Goal: Check status: Check status

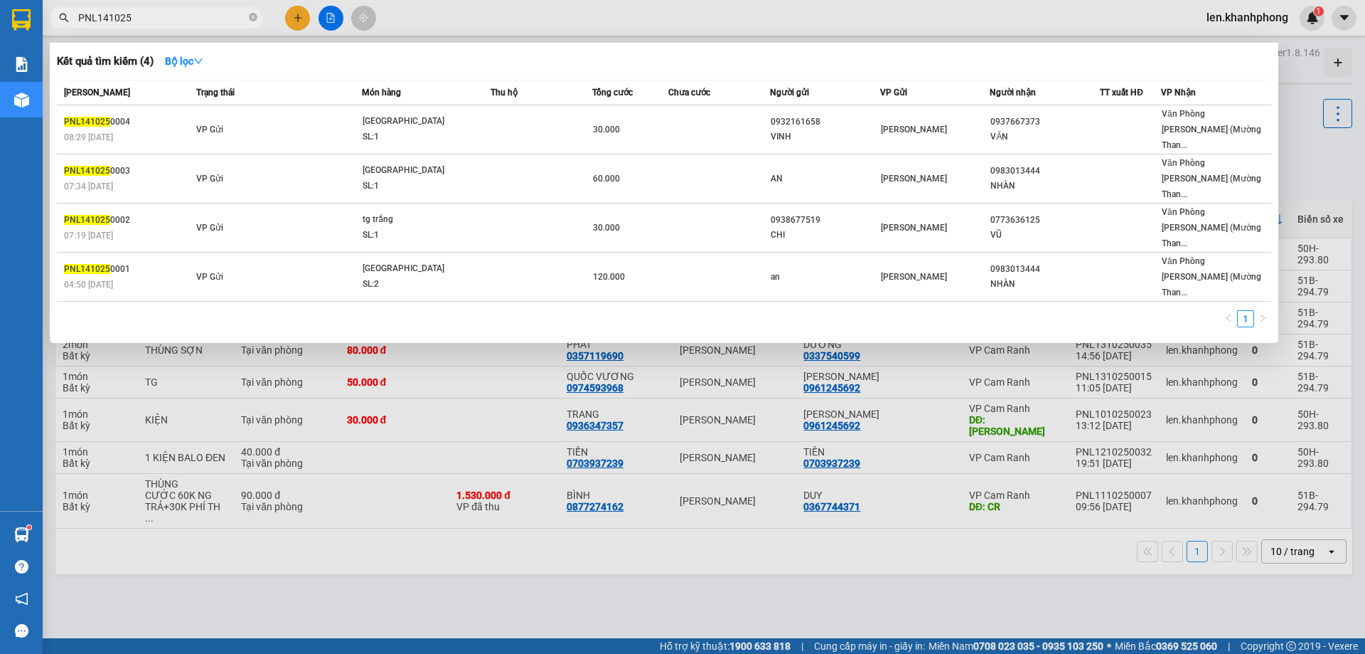
click at [157, 21] on input "PNL141025" at bounding box center [162, 18] width 168 height 16
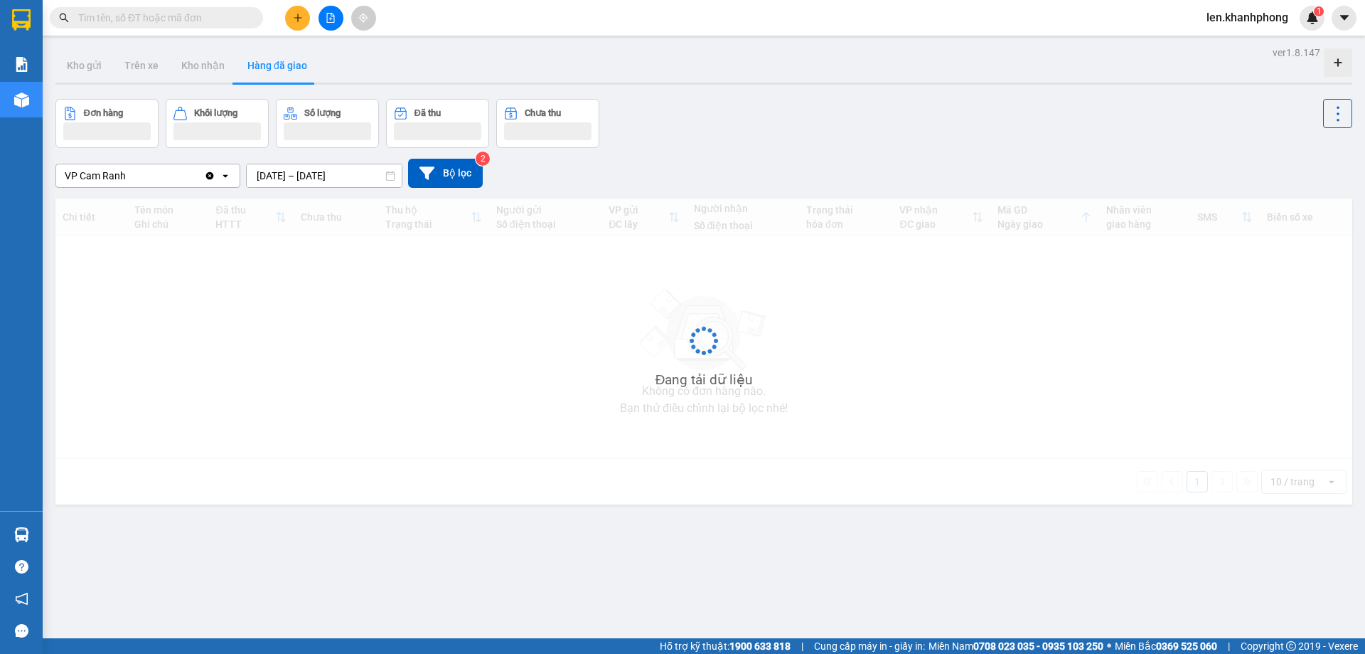
click at [113, 21] on input "text" at bounding box center [162, 18] width 168 height 16
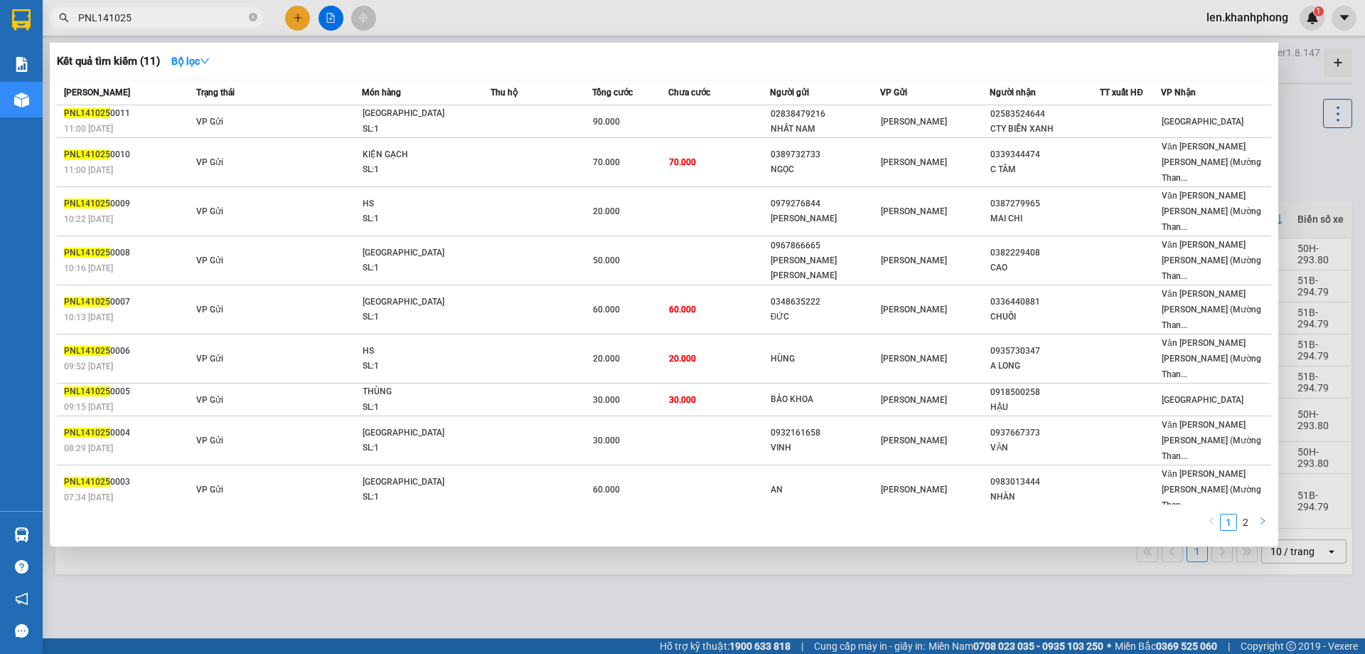
click at [1259, 516] on icon "right" at bounding box center [1263, 520] width 9 height 9
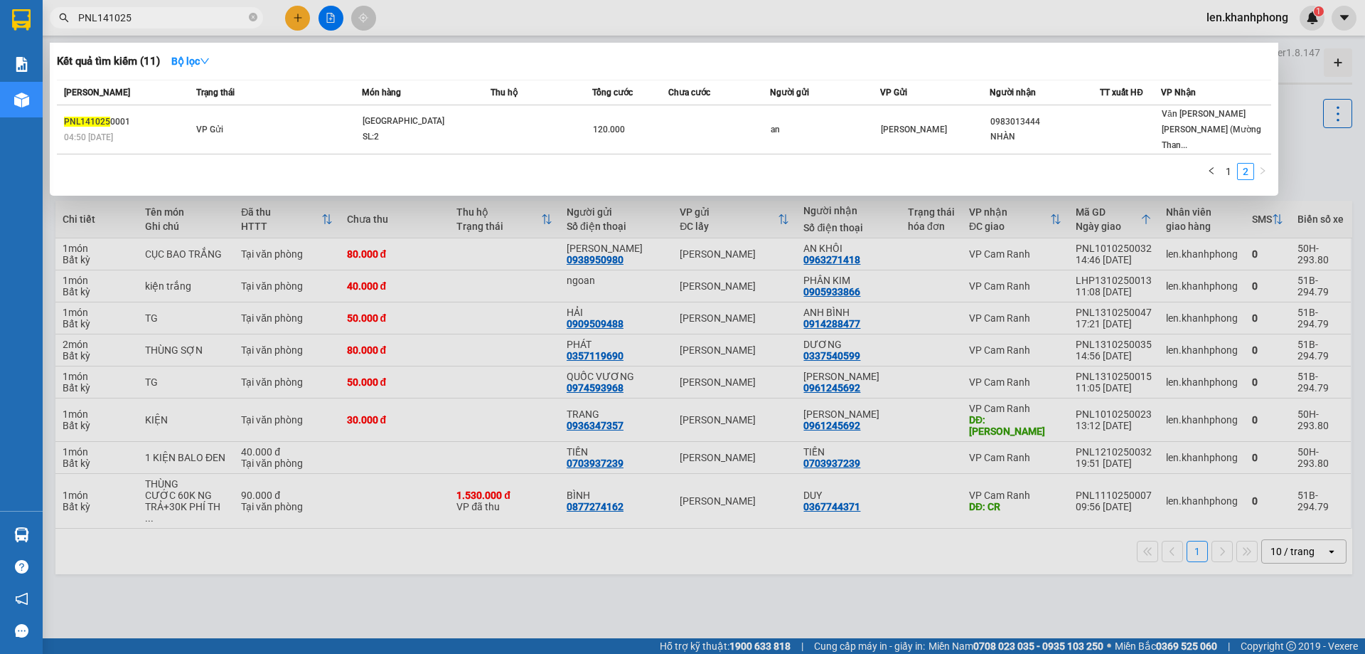
drag, startPoint x: 97, startPoint y: 18, endPoint x: 56, endPoint y: 13, distance: 40.8
click at [56, 13] on span "PNL141025" at bounding box center [156, 17] width 213 height 21
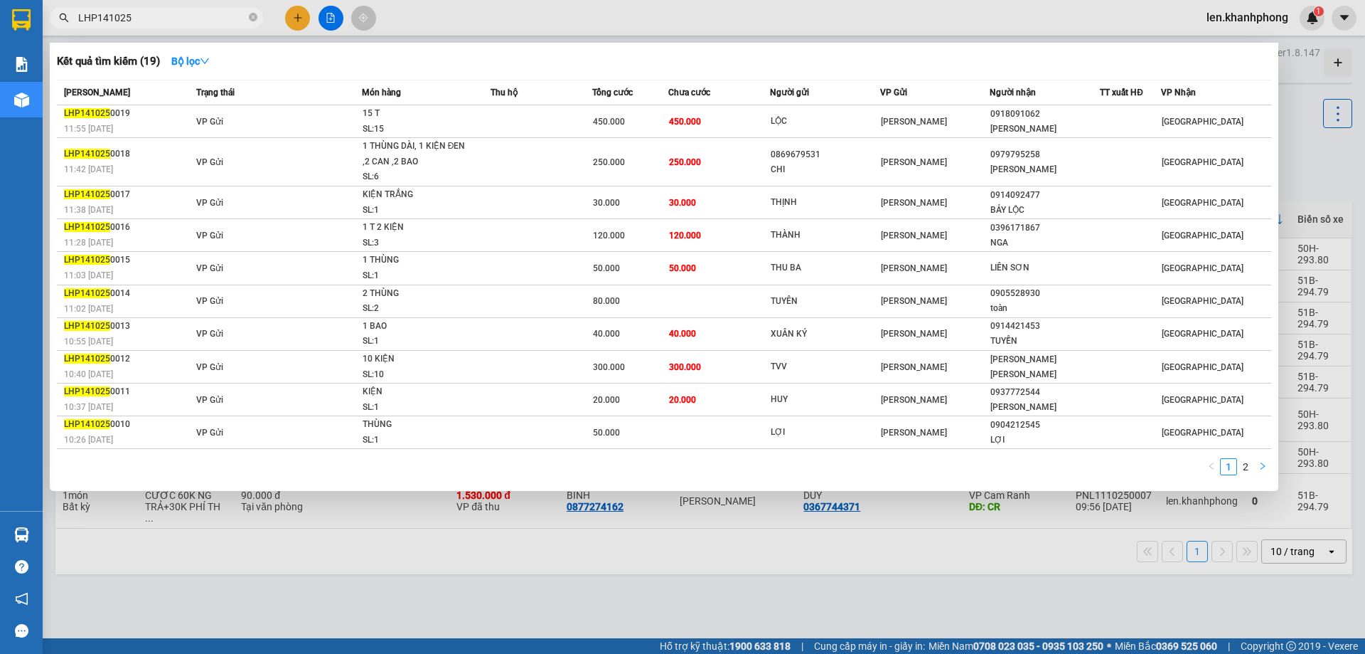
type input "LHP141025"
click at [1263, 471] on button "button" at bounding box center [1262, 466] width 17 height 17
click at [1213, 467] on icon "left" at bounding box center [1212, 466] width 9 height 9
click at [833, 548] on div at bounding box center [682, 327] width 1365 height 654
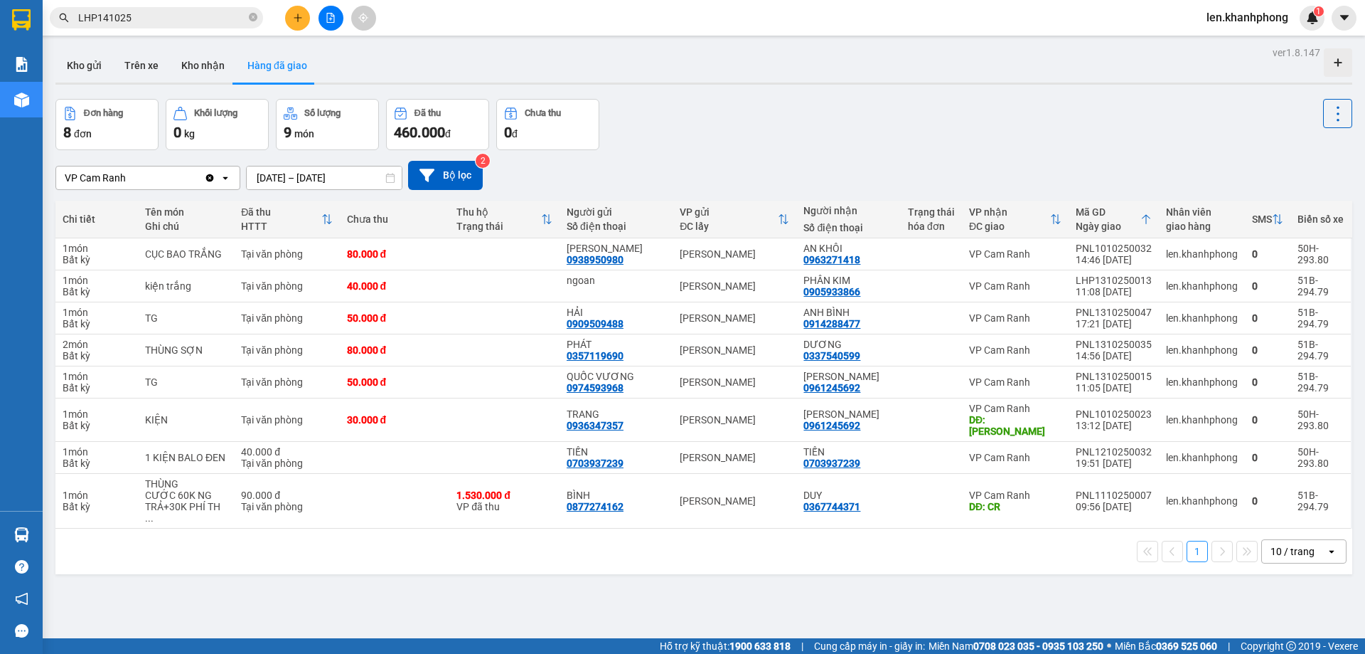
click at [272, 171] on input "[DATE] – [DATE]" at bounding box center [324, 177] width 155 height 23
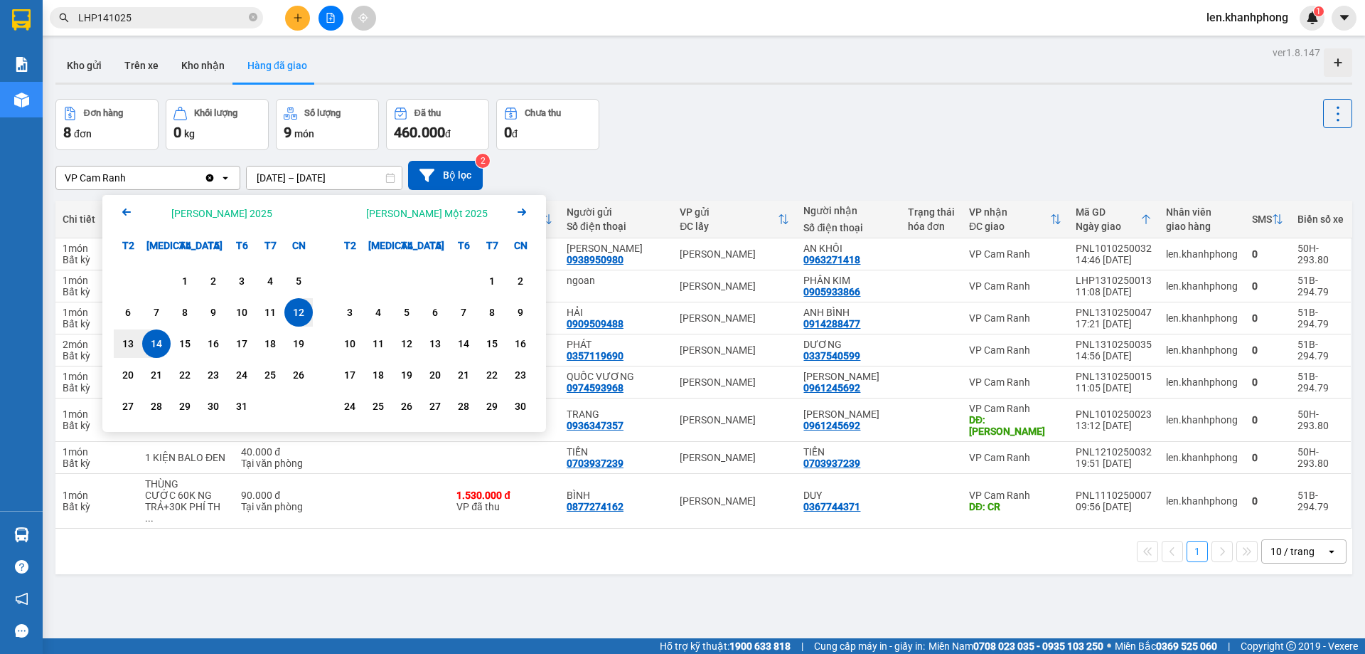
click at [163, 337] on div "14" at bounding box center [157, 343] width 20 height 17
click at [148, 344] on div "14" at bounding box center [157, 343] width 20 height 17
type input "14/10/2025 – 14/10/2025"
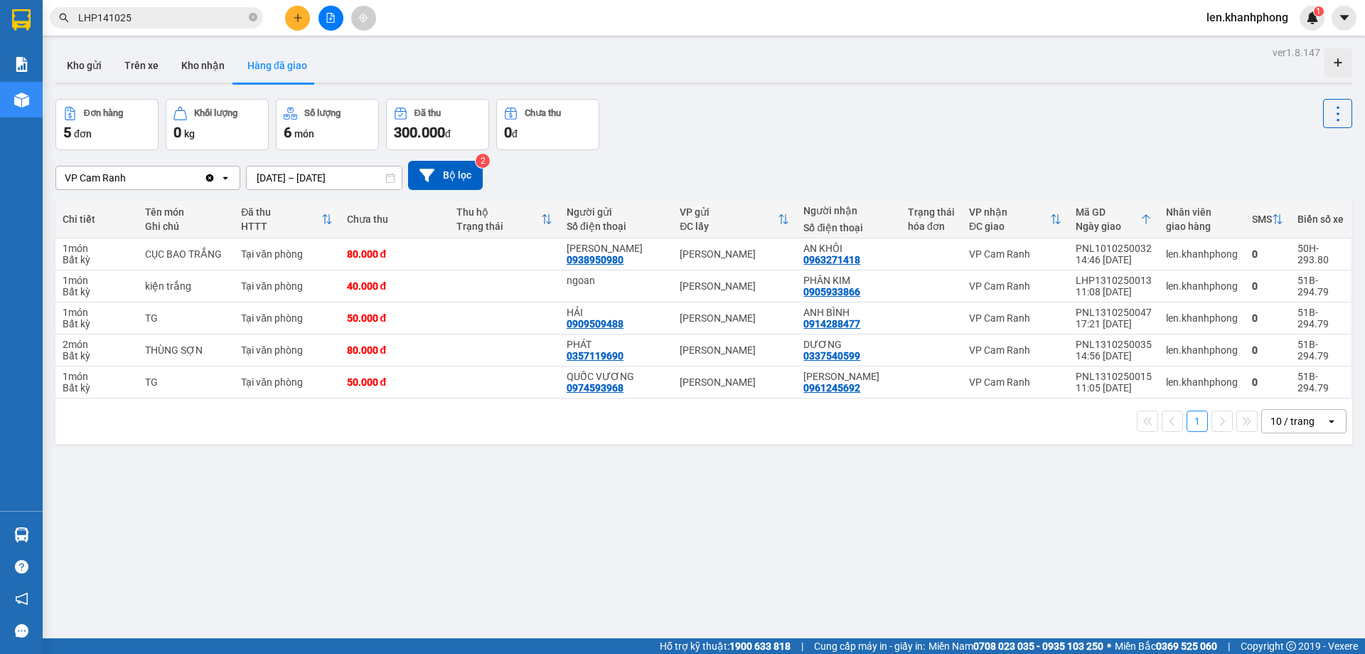
click at [200, 17] on input "LHP141025" at bounding box center [162, 18] width 168 height 16
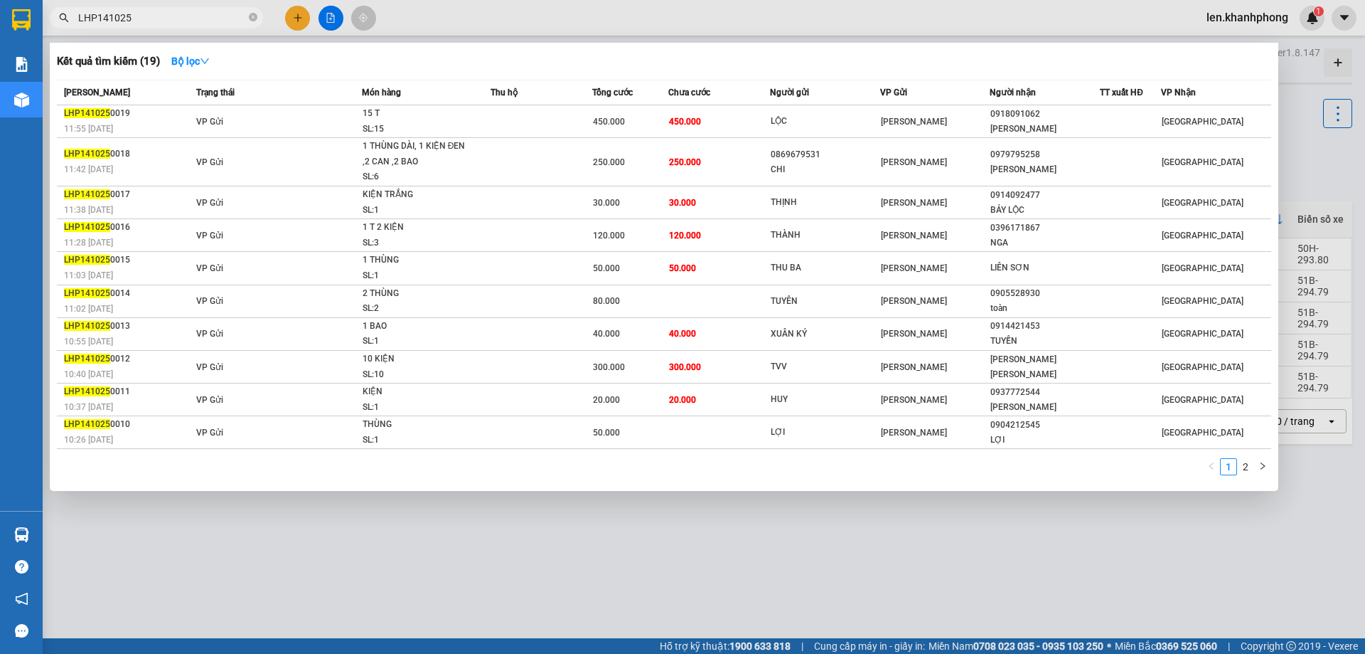
click at [200, 17] on input "LHP141025" at bounding box center [162, 18] width 168 height 16
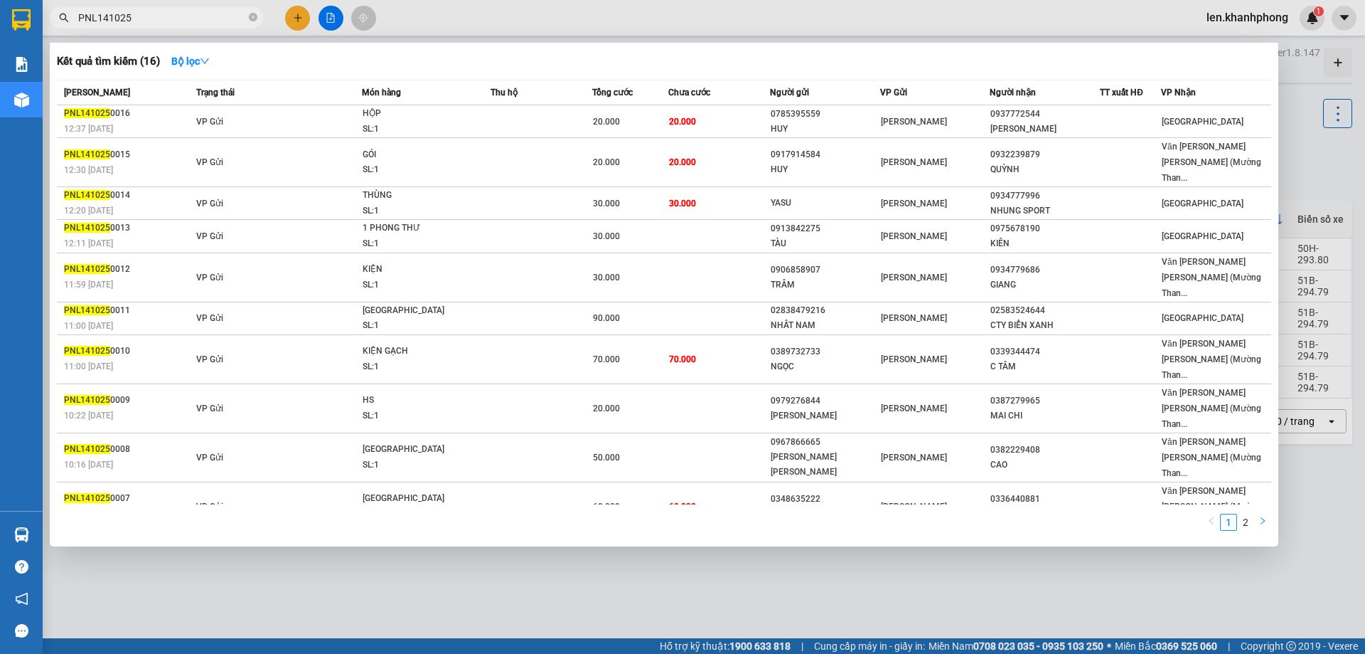
type input "PNL141025"
click at [1256, 513] on button "button" at bounding box center [1262, 521] width 17 height 17
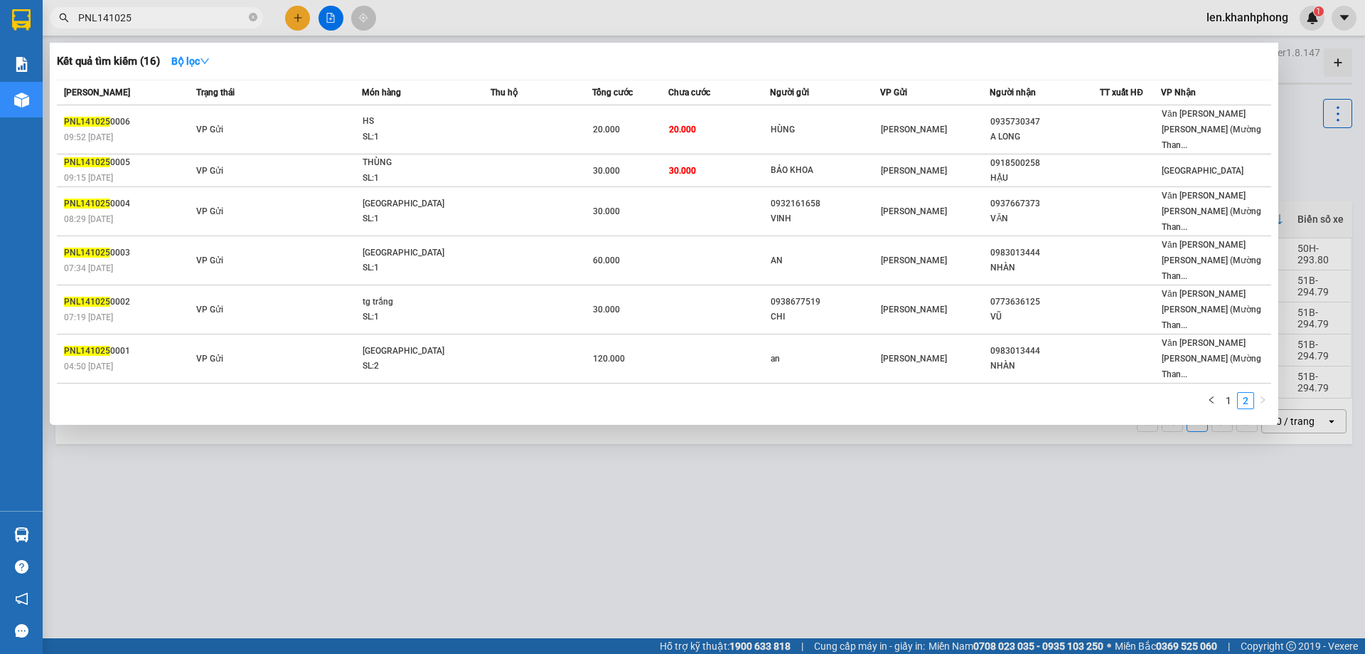
click at [920, 496] on div at bounding box center [682, 327] width 1365 height 654
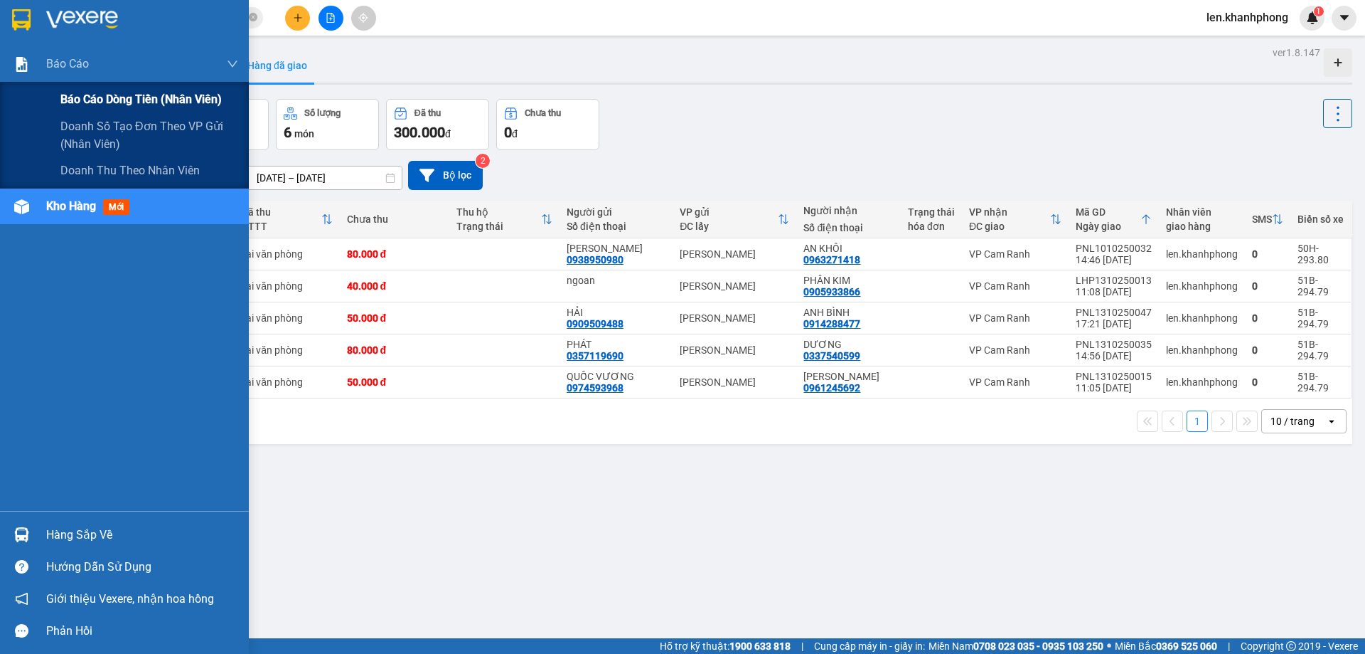
click at [94, 100] on span "Báo cáo dòng tiền (nhân viên)" at bounding box center [140, 99] width 161 height 18
